Goal: Contribute content: Add original content to the website for others to see

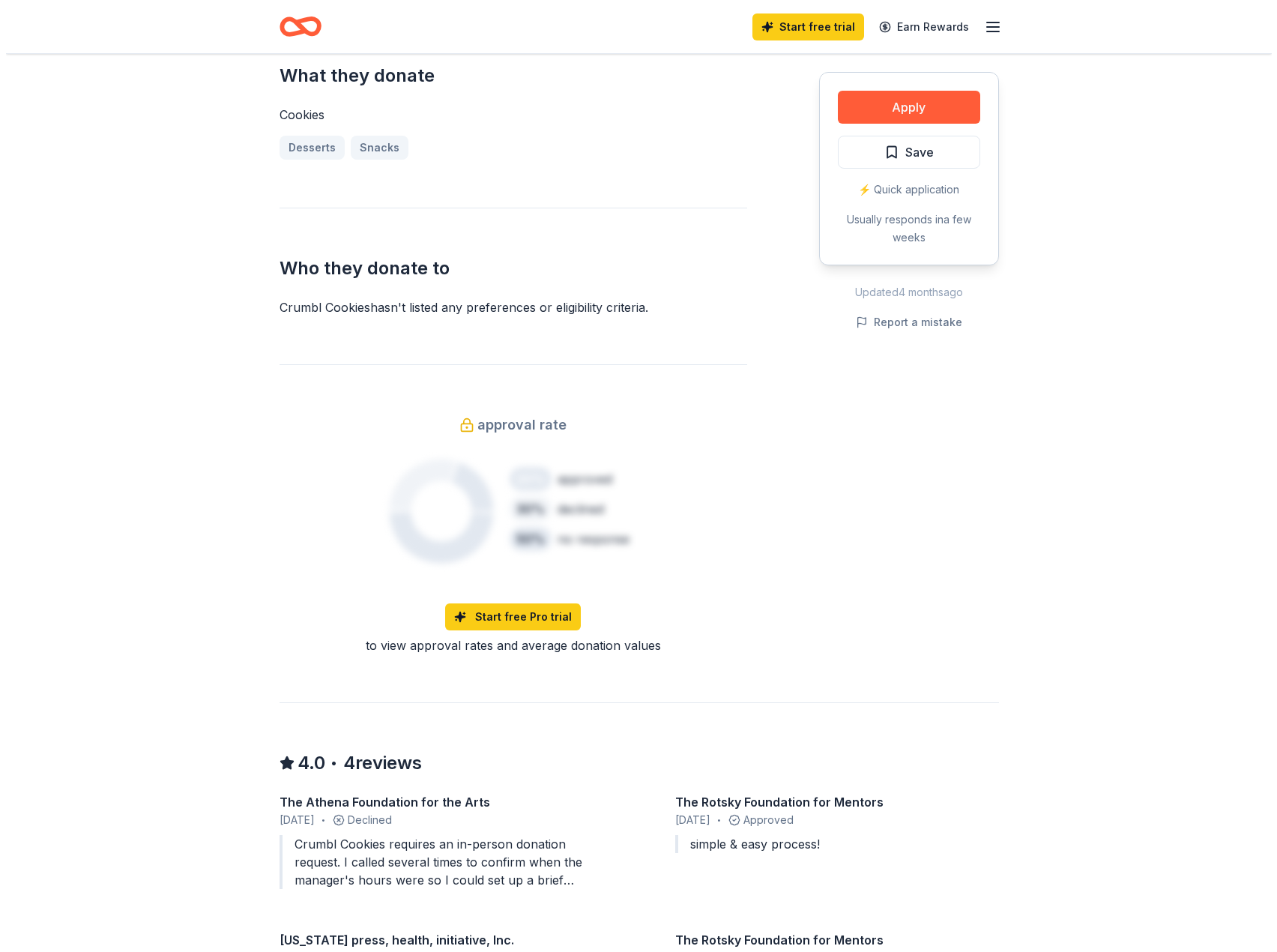
scroll to position [825, 0]
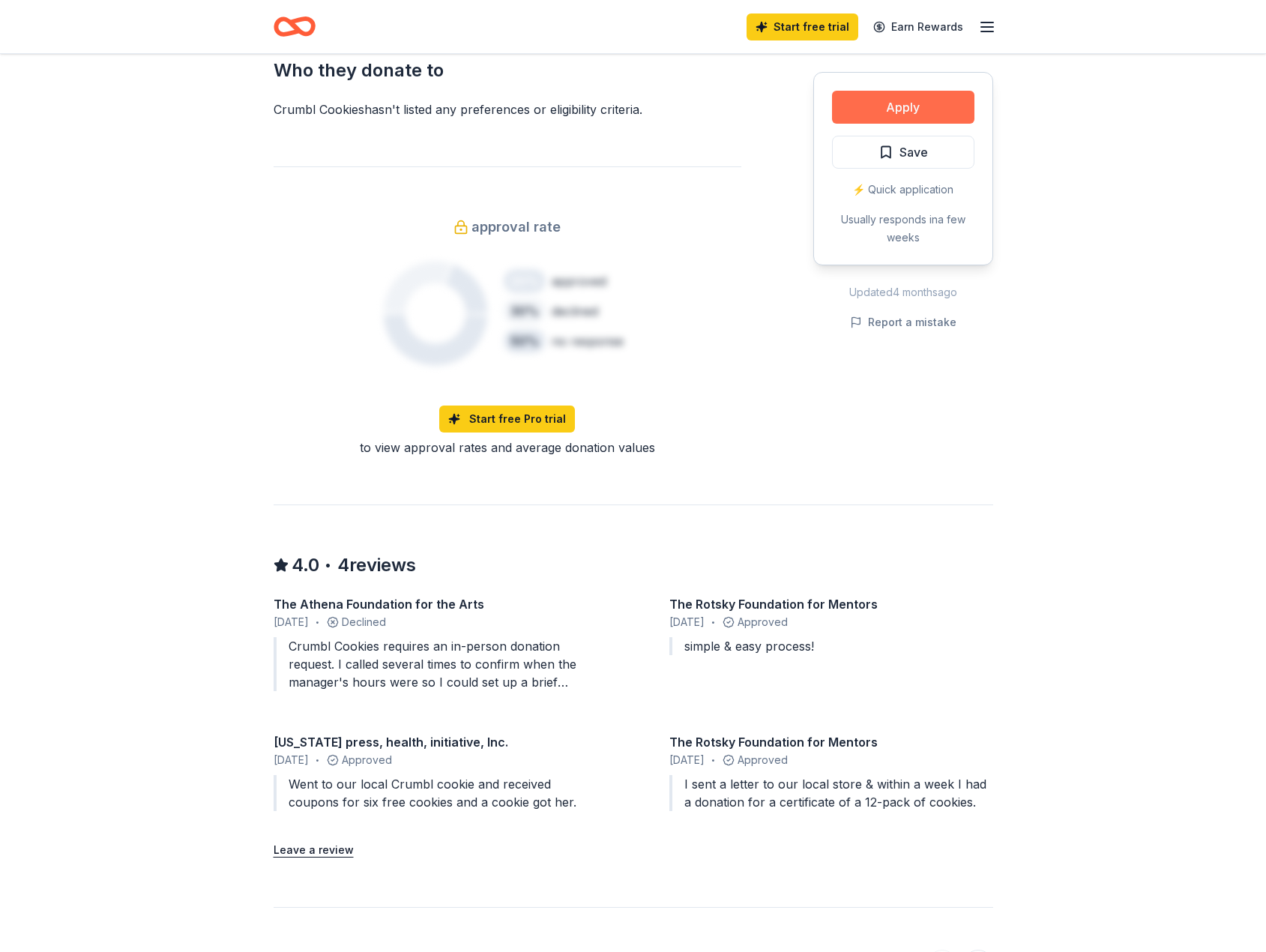
click at [895, 114] on button "Apply" at bounding box center [904, 107] width 143 height 33
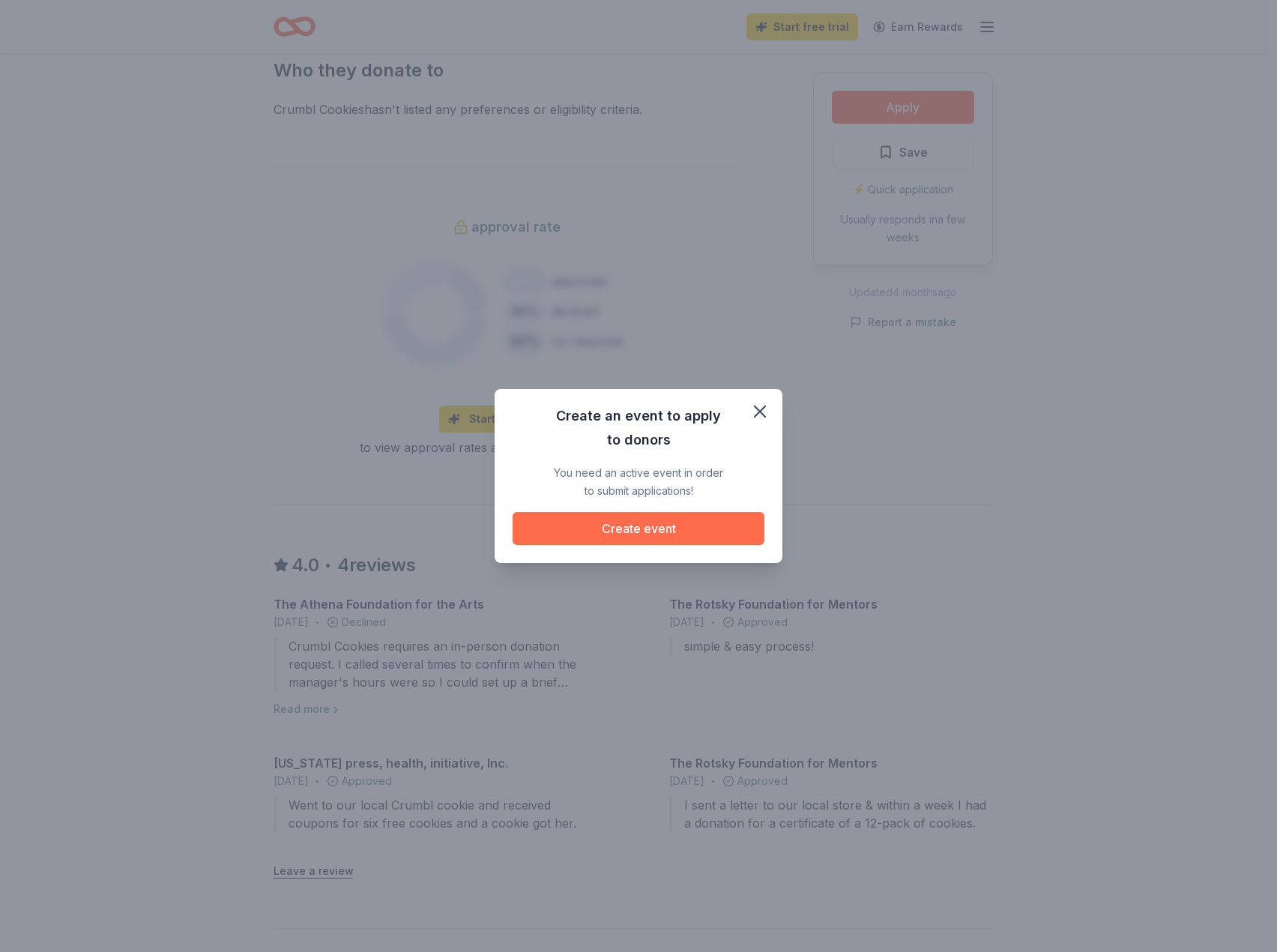
click at [663, 540] on button "Create event" at bounding box center [638, 528] width 252 height 33
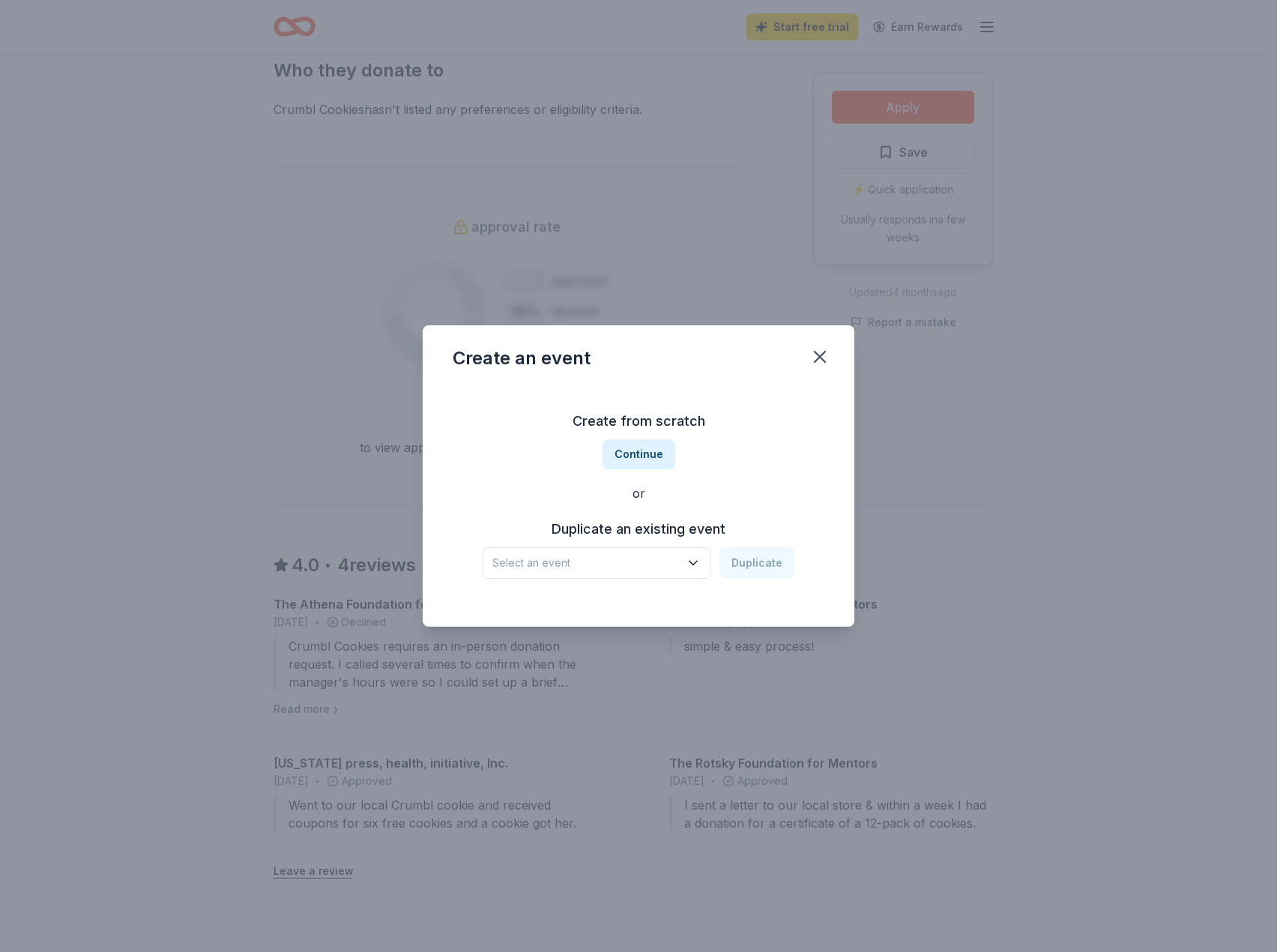
click at [672, 534] on h3 "Duplicate an existing event" at bounding box center [638, 529] width 312 height 24
click at [645, 438] on div "Create from scratch Continue or Duplicate an existing event Select an event Dup…" at bounding box center [638, 494] width 371 height 218
click at [646, 456] on button "Continue" at bounding box center [639, 454] width 73 height 30
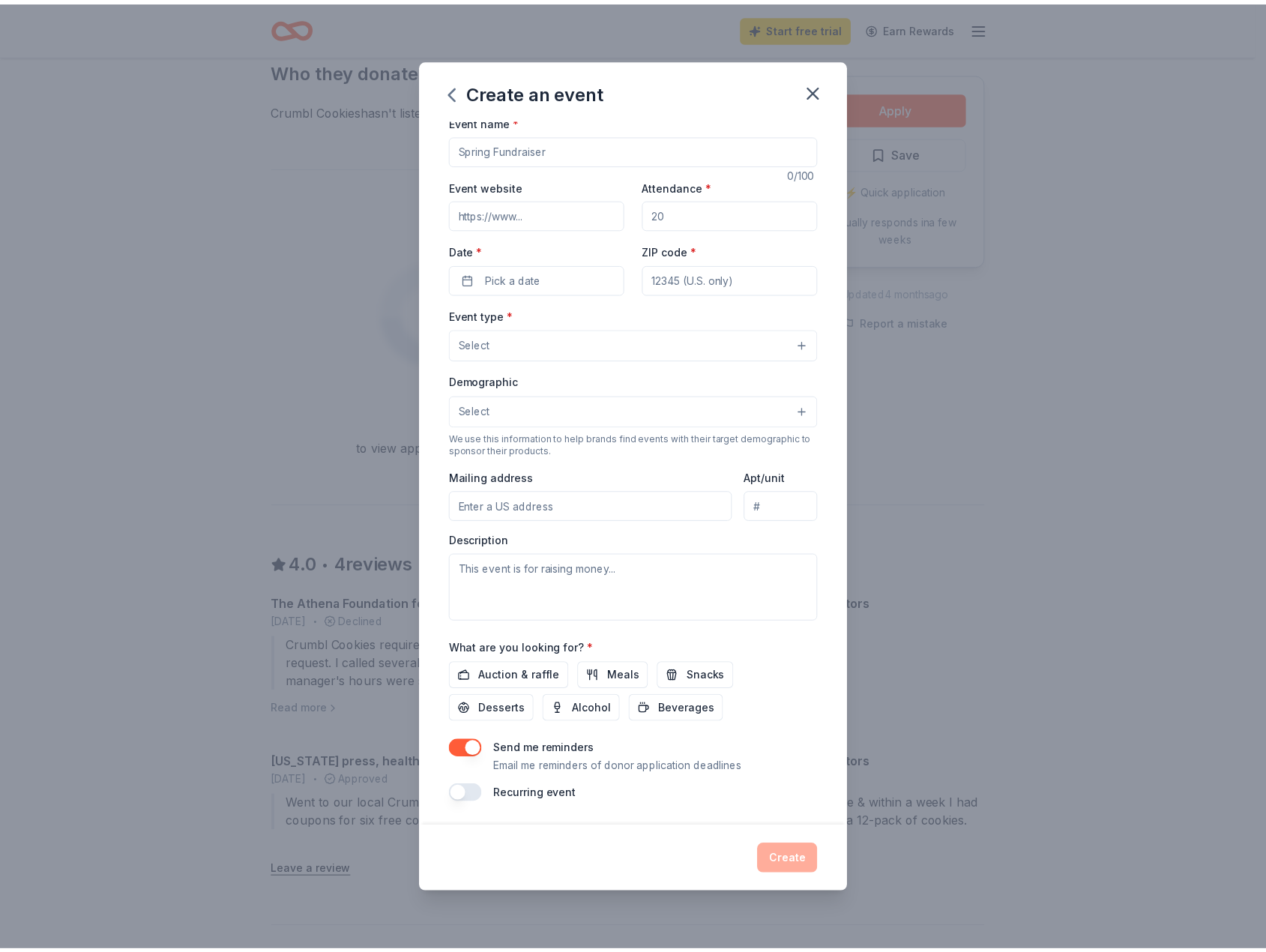
scroll to position [60, 0]
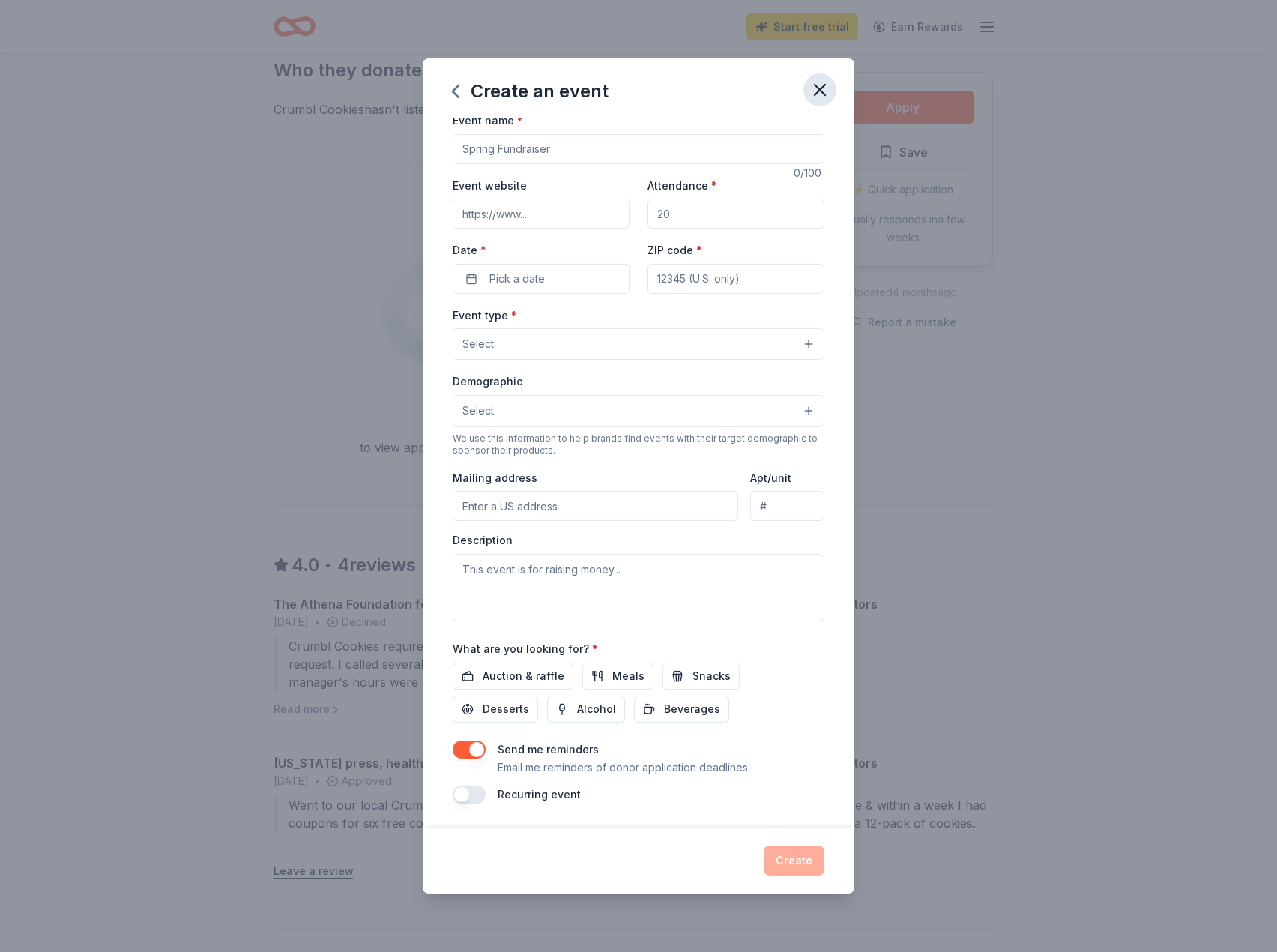
click at [826, 89] on icon "button" at bounding box center [820, 89] width 10 height 10
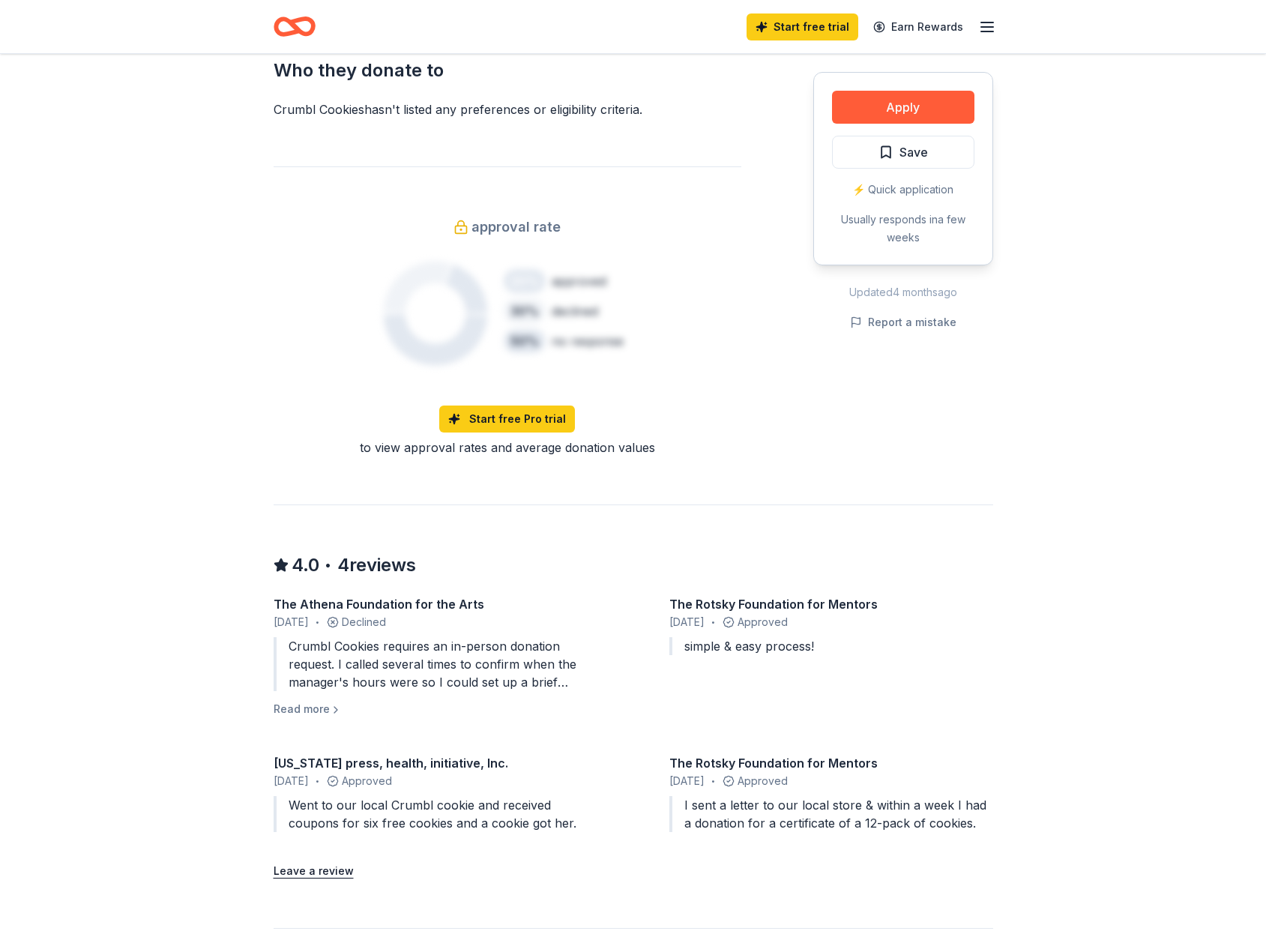
scroll to position [1124, 0]
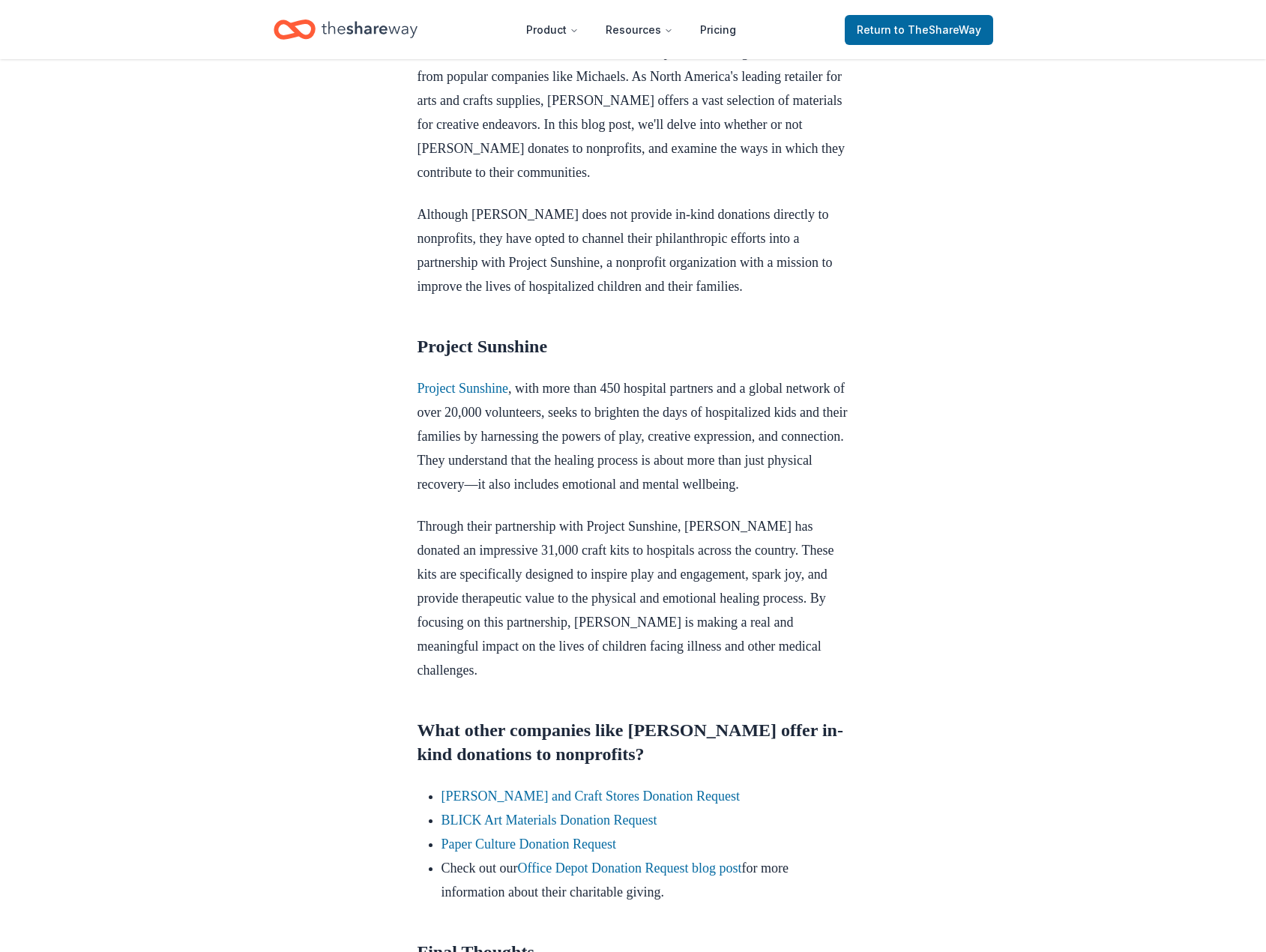
scroll to position [403, 0]
